Goal: Task Accomplishment & Management: Manage account settings

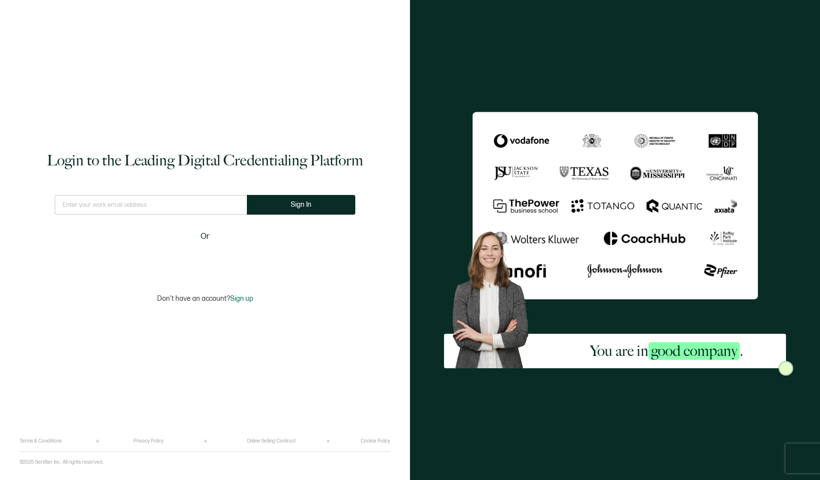
click at [200, 204] on input "text" at bounding box center [151, 205] width 192 height 20
type input "[EMAIL_ADDRESS][DOMAIN_NAME]"
click at [116, 186] on div "Login to the Leading Digital Credentialing Platform [EMAIL_ADDRESS][DOMAIN_NAME…" at bounding box center [205, 227] width 371 height 424
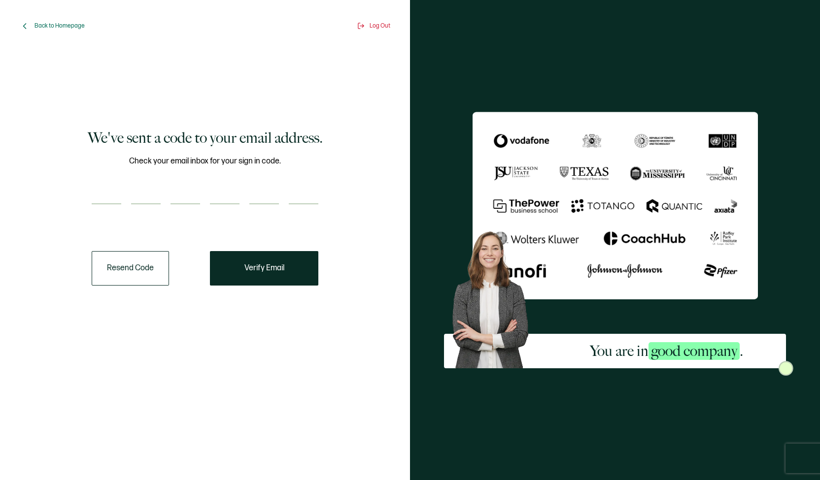
click at [113, 190] on input "number" at bounding box center [107, 195] width 30 height 20
paste input "3"
type input "3"
type input "2"
type input "6"
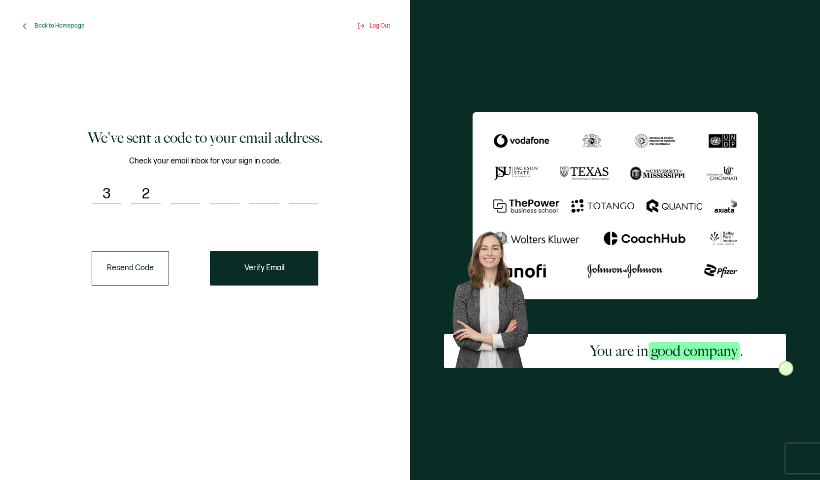
type input "8"
type input "0"
type input "9"
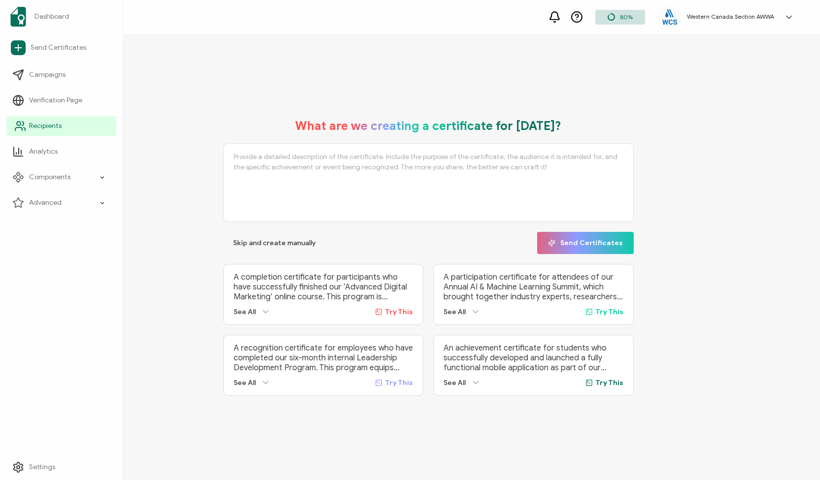
click at [32, 122] on span "Recipients" at bounding box center [45, 126] width 33 height 10
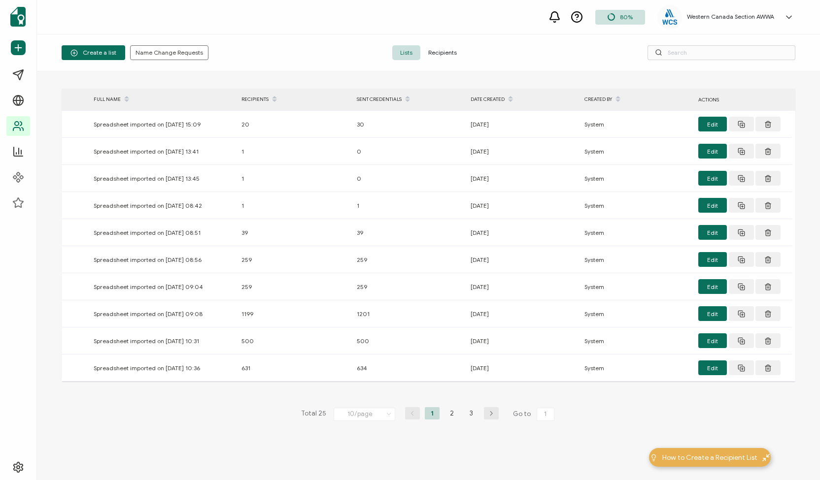
click at [443, 53] on span "Recipients" at bounding box center [442, 52] width 44 height 15
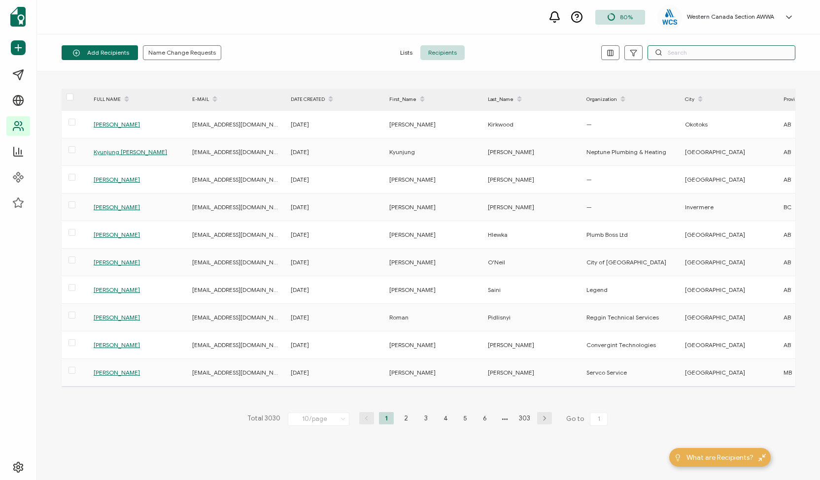
click at [703, 55] on input "text" at bounding box center [721, 52] width 148 height 15
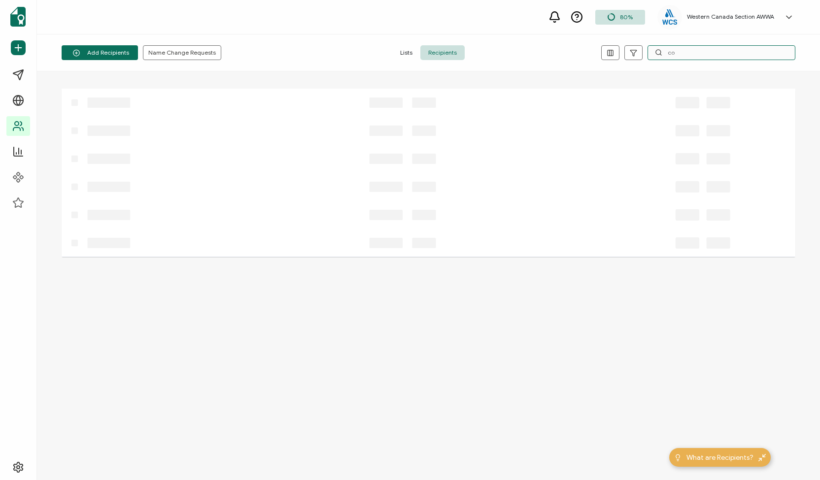
type input "c"
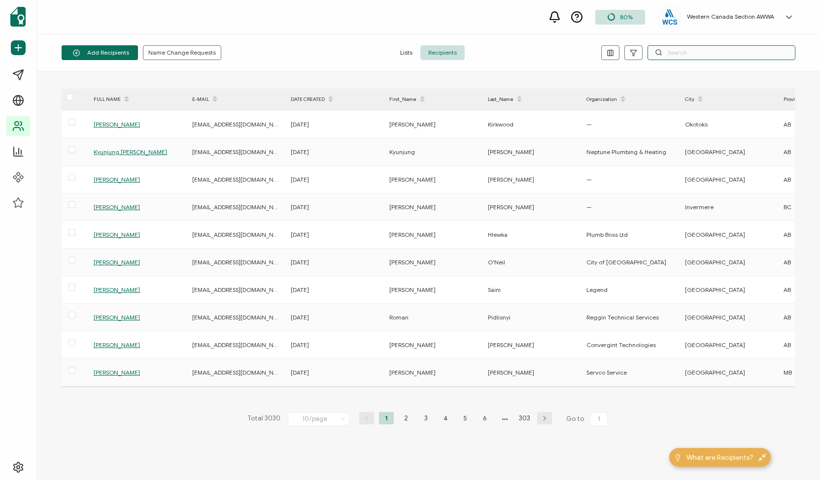
click at [721, 51] on input "text" at bounding box center [721, 52] width 148 height 15
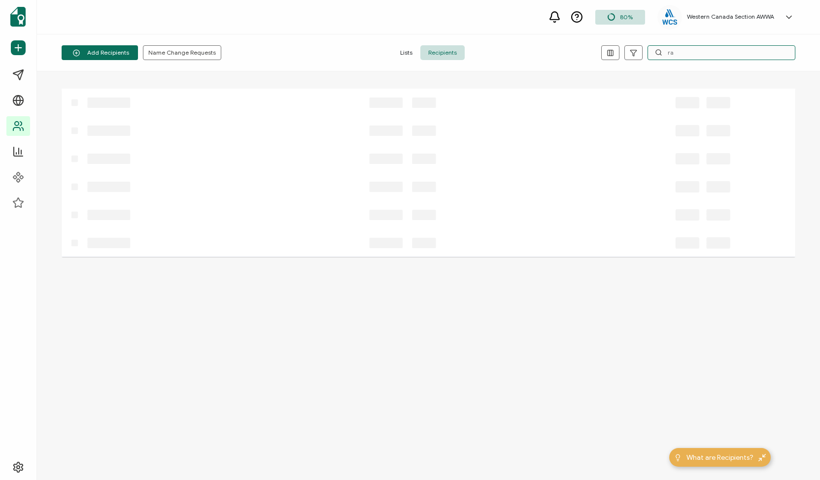
type input "r"
type input "m"
